Goal: Navigation & Orientation: Find specific page/section

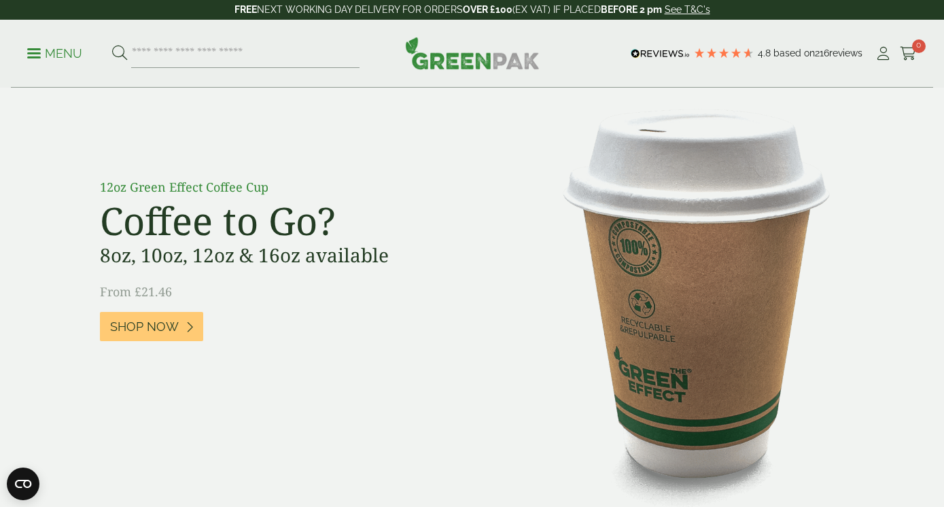
scroll to position [988, 0]
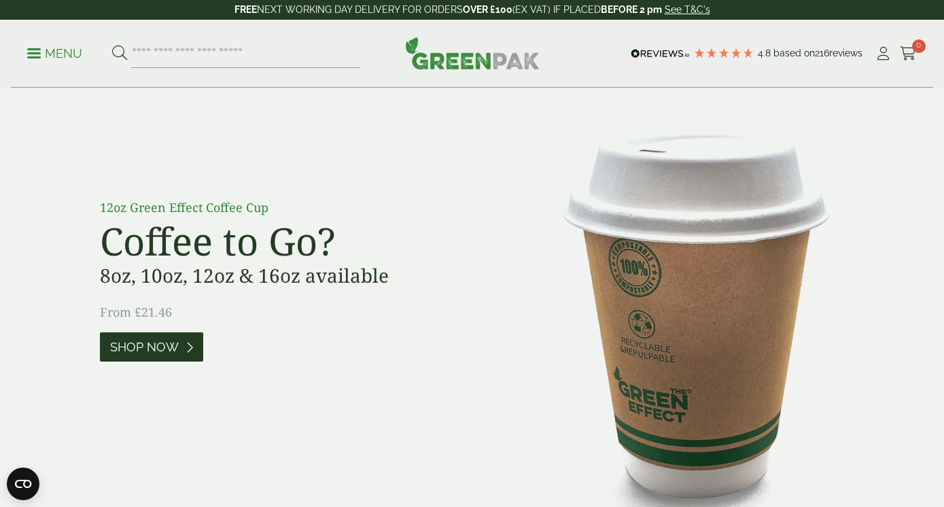
click at [122, 354] on span "Shop Now" at bounding box center [144, 347] width 69 height 15
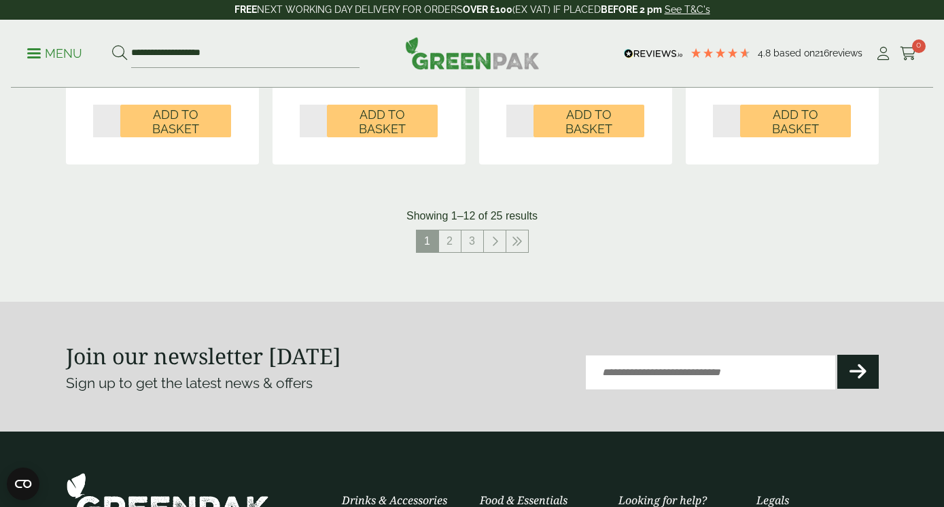
scroll to position [1573, 0]
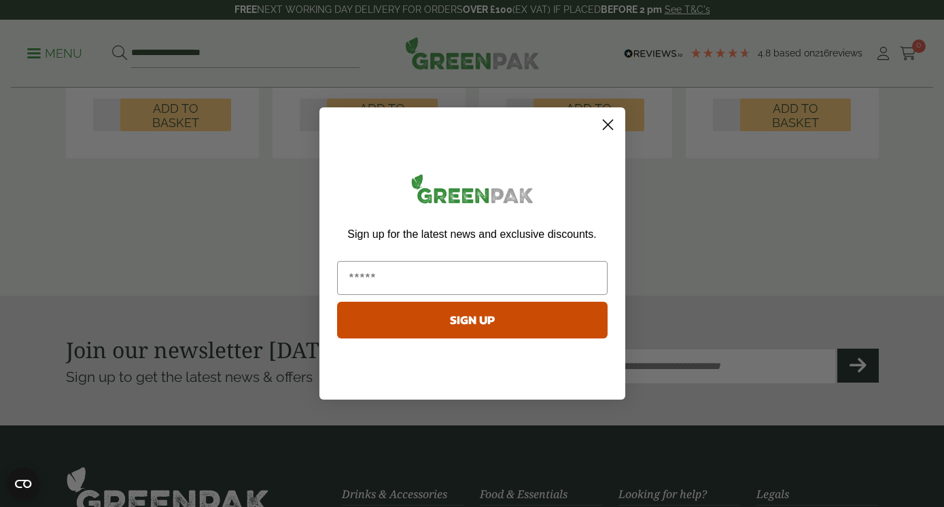
click at [454, 237] on span "Sign up for the latest news and exclusive discounts." at bounding box center [471, 234] width 249 height 12
click at [604, 126] on circle "Close dialog" at bounding box center [607, 125] width 22 height 22
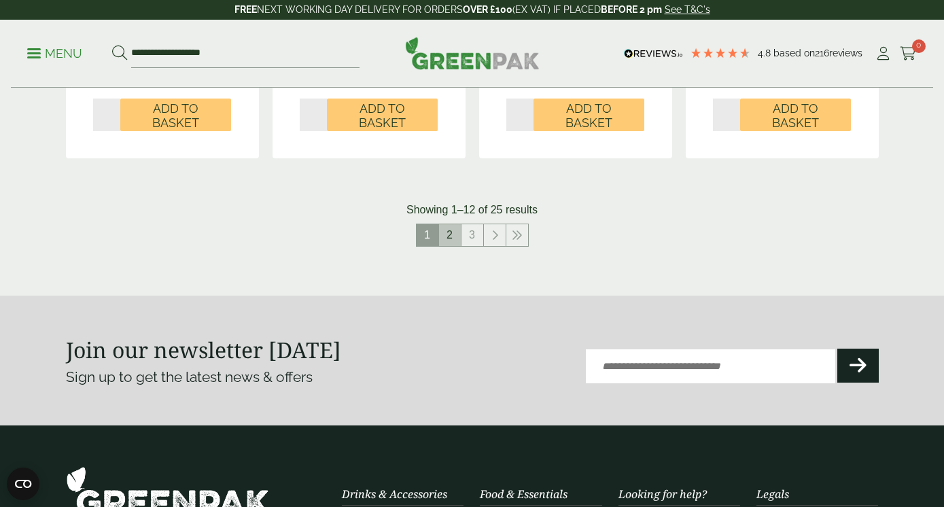
click at [454, 236] on link "2" at bounding box center [450, 235] width 22 height 22
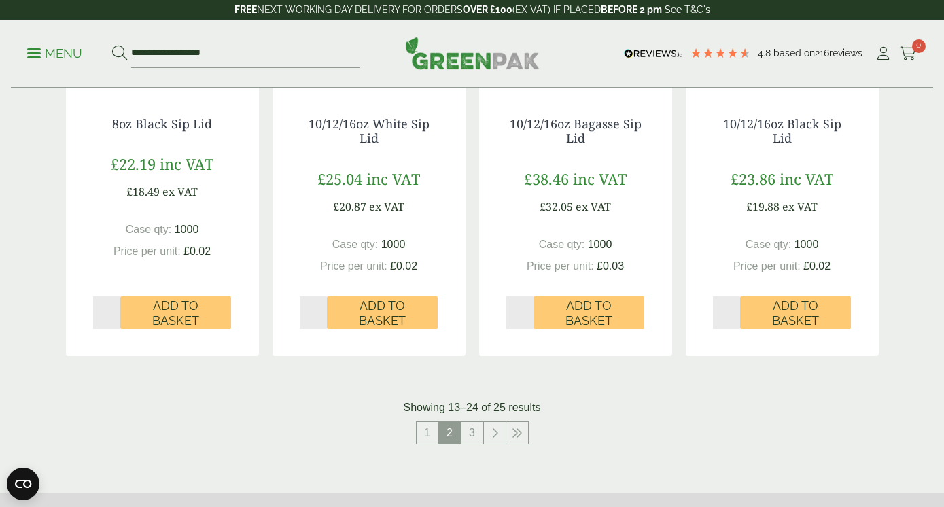
scroll to position [1372, 0]
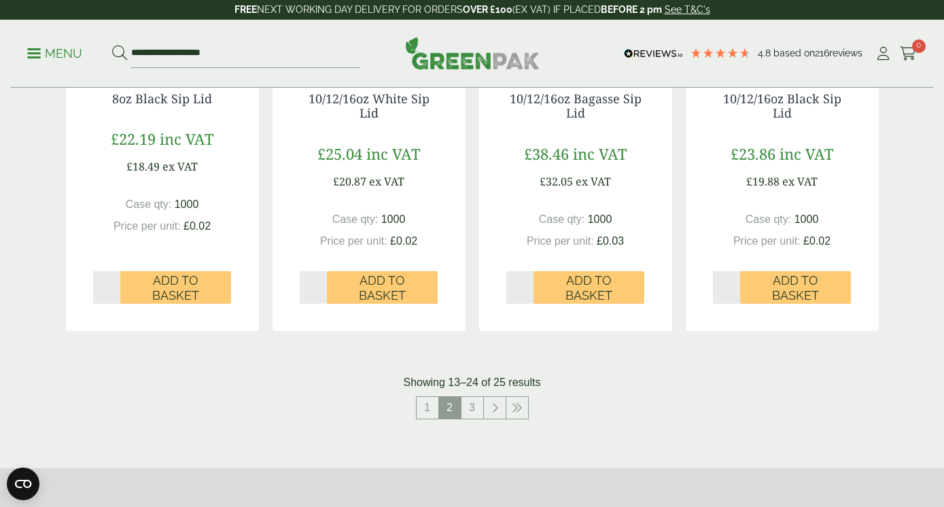
click at [468, 415] on link "3" at bounding box center [473, 408] width 22 height 22
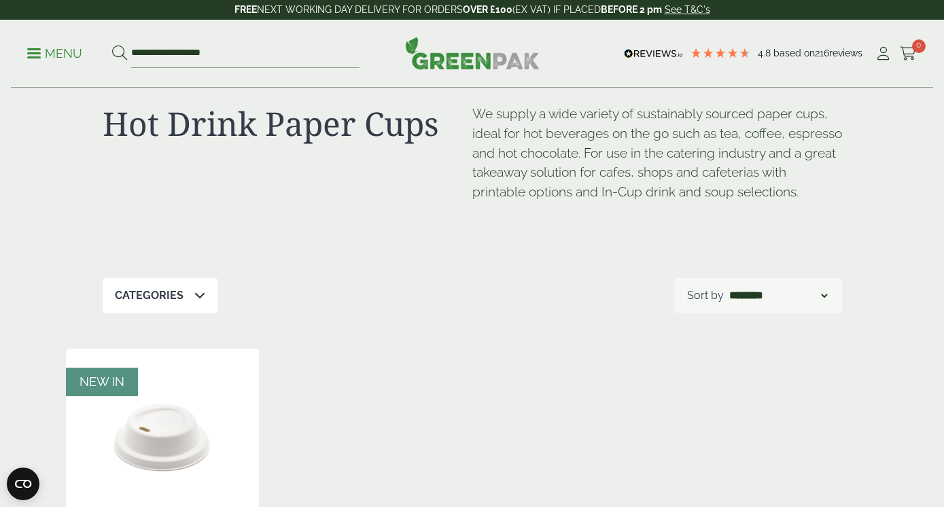
scroll to position [31, 0]
click at [39, 50] on p "Menu" at bounding box center [54, 54] width 55 height 16
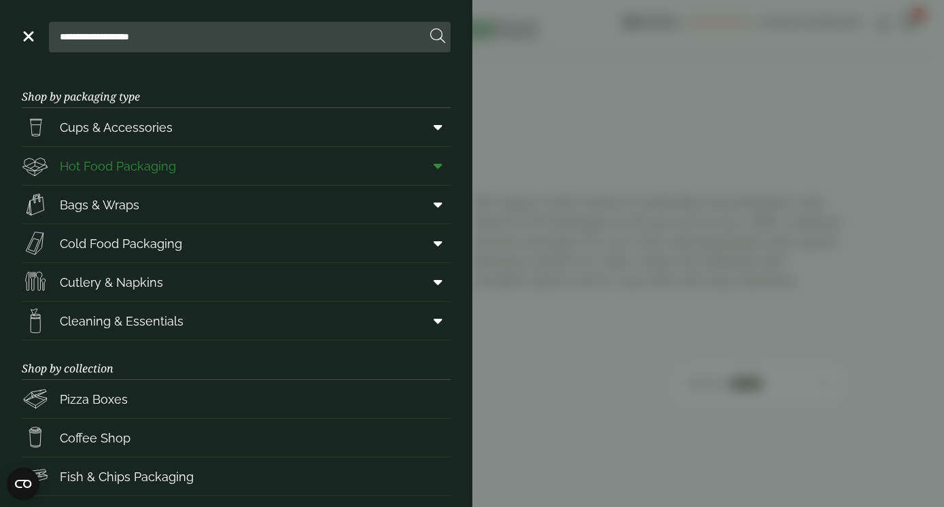
click at [428, 167] on span at bounding box center [435, 166] width 31 height 26
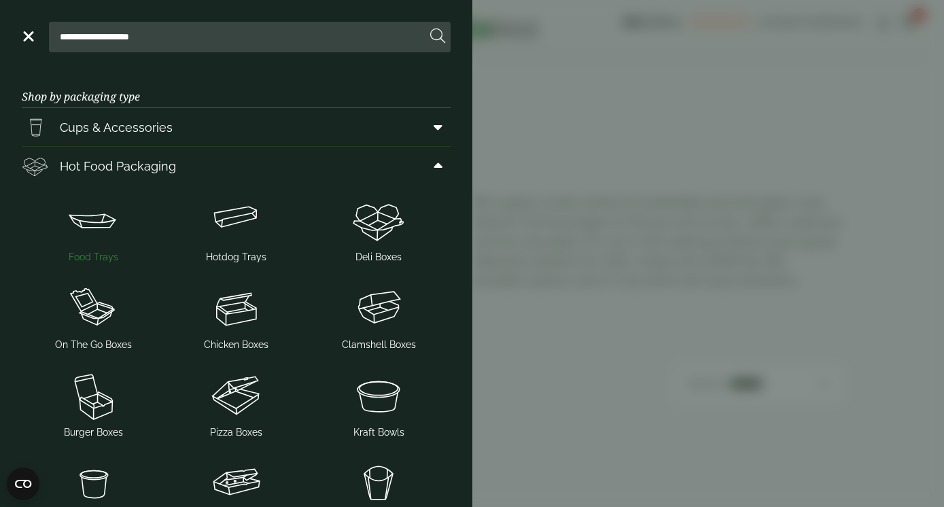
click at [80, 218] on img at bounding box center [93, 220] width 132 height 54
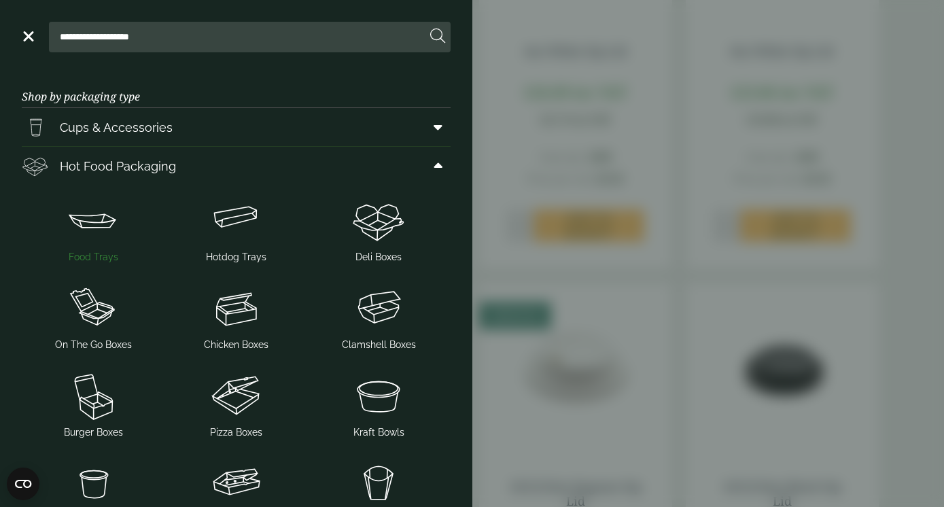
scroll to position [1573, 0]
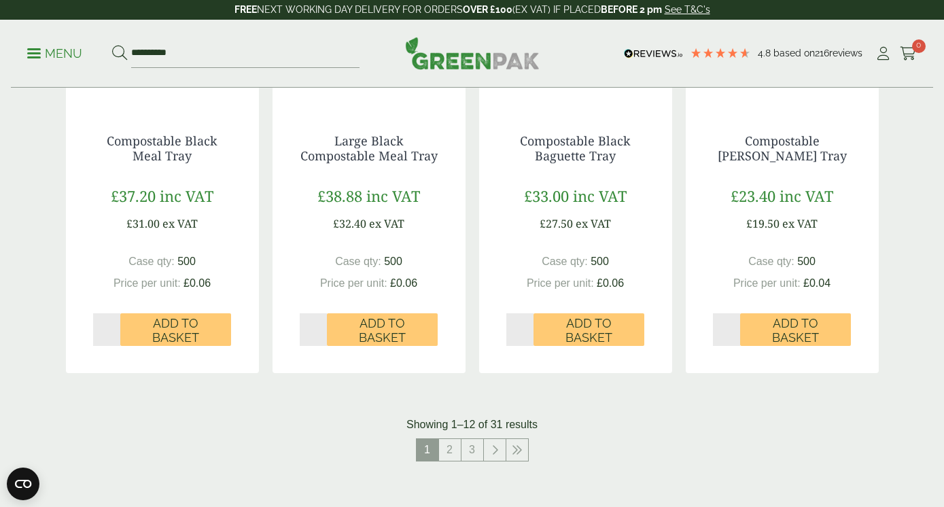
scroll to position [1424, 0]
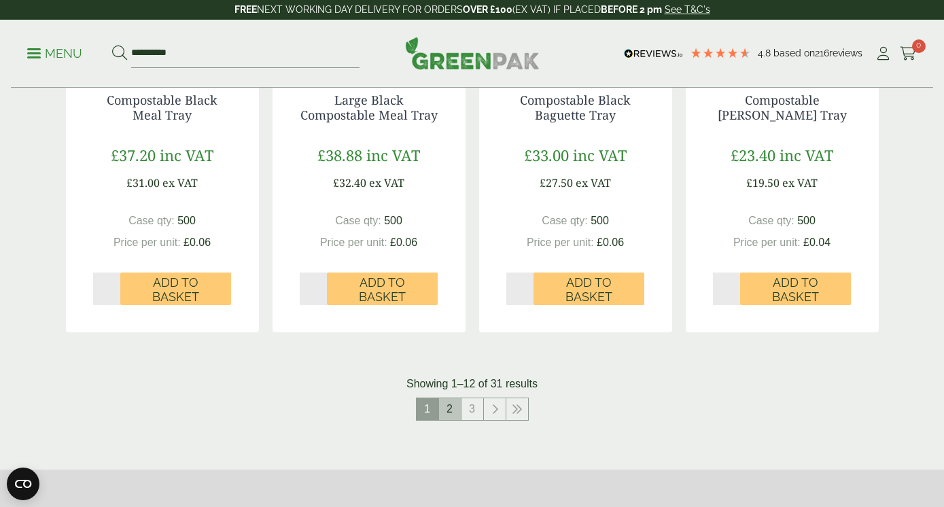
click at [449, 408] on link "2" at bounding box center [450, 409] width 22 height 22
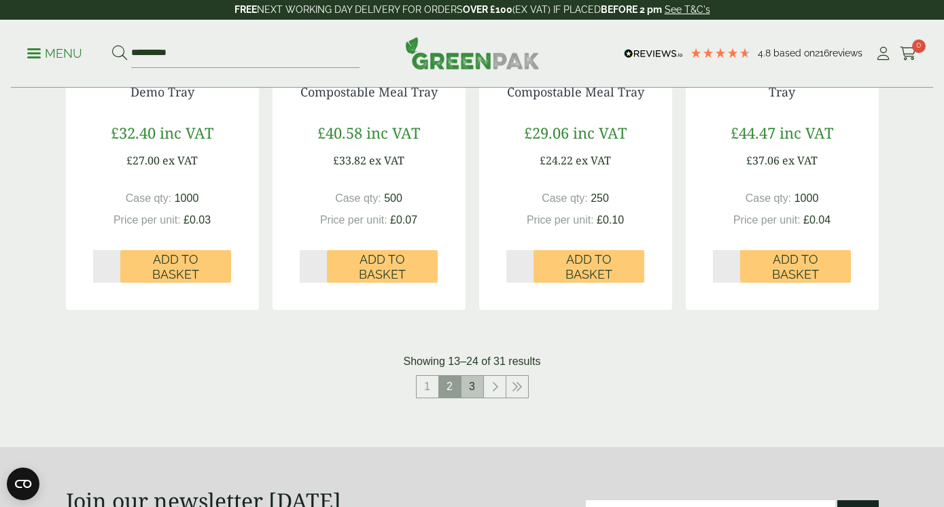
scroll to position [1467, 0]
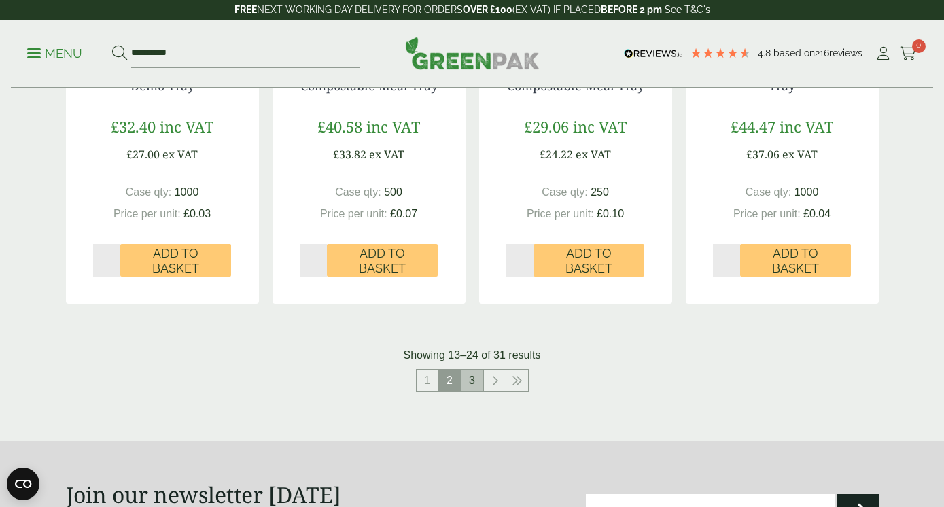
click at [469, 378] on link "3" at bounding box center [473, 381] width 22 height 22
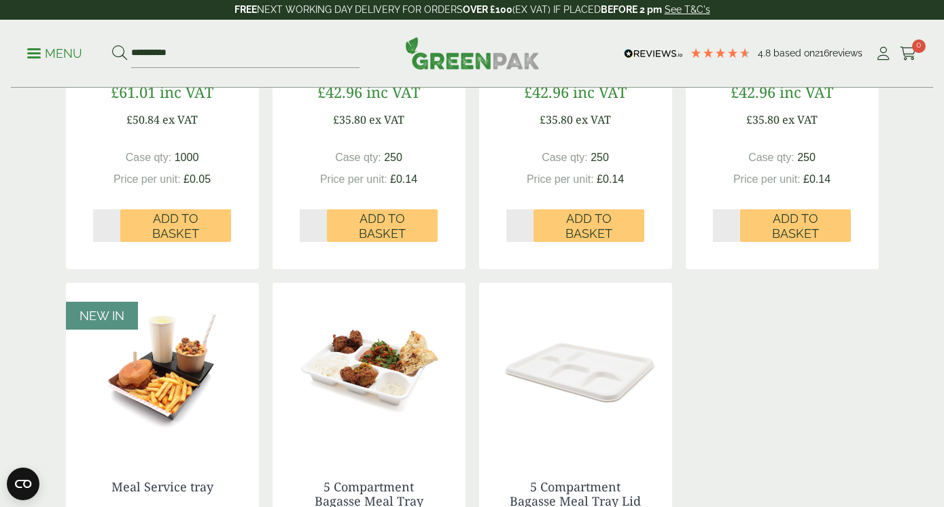
scroll to position [17, 0]
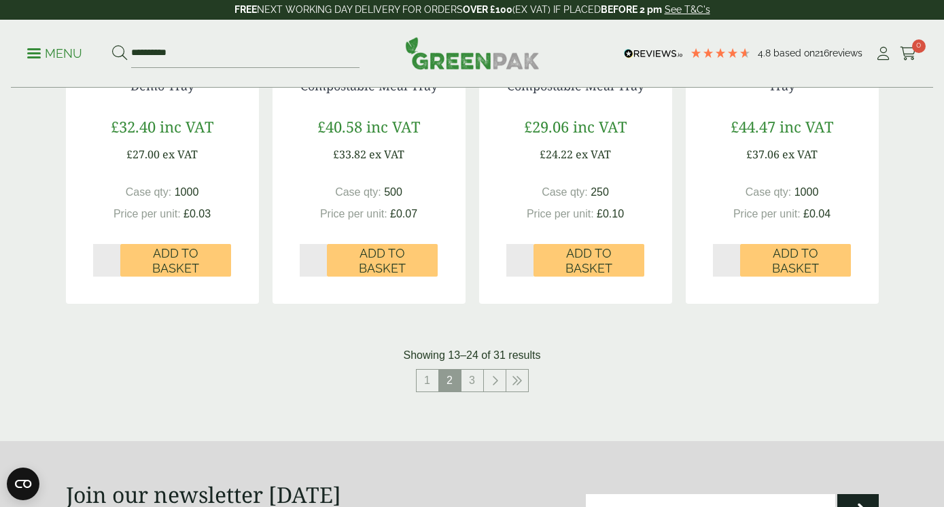
scroll to position [1424, 0]
